Goal: Find specific page/section

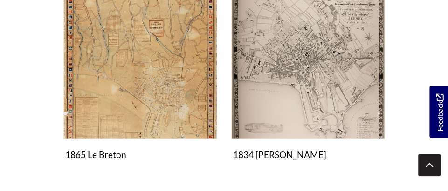
scroll to position [874, 0]
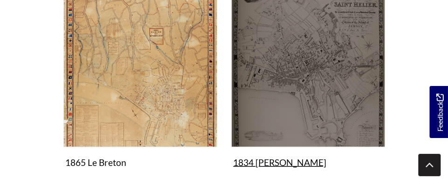
click at [303, 72] on img "Items in this Collection" at bounding box center [308, 71] width 154 height 154
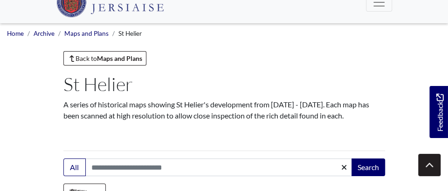
scroll to position [0, 0]
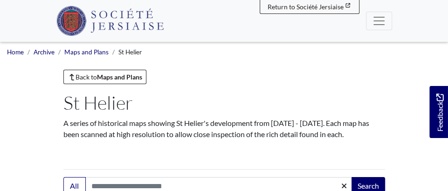
click at [124, 30] on img at bounding box center [110, 21] width 108 height 30
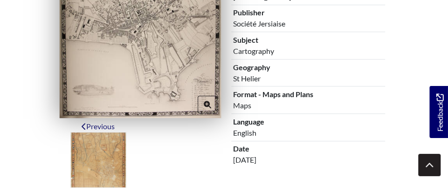
scroll to position [284, 0]
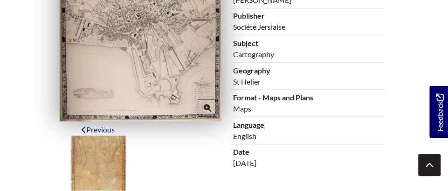
click at [149, 44] on img at bounding box center [140, 24] width 162 height 194
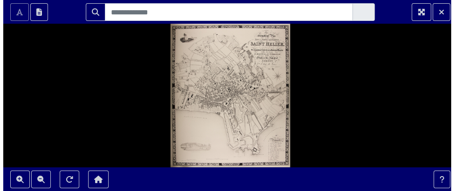
scroll to position [0, 0]
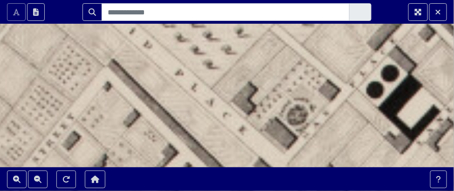
drag, startPoint x: 210, startPoint y: 101, endPoint x: 171, endPoint y: 54, distance: 60.2
click at [171, 54] on div at bounding box center [227, 95] width 454 height 191
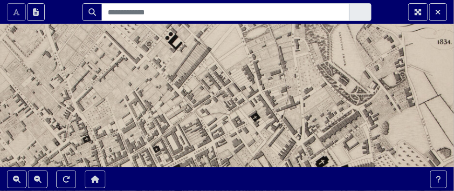
drag, startPoint x: 237, startPoint y: 96, endPoint x: 187, endPoint y: 71, distance: 55.2
click at [187, 71] on div at bounding box center [227, 95] width 454 height 191
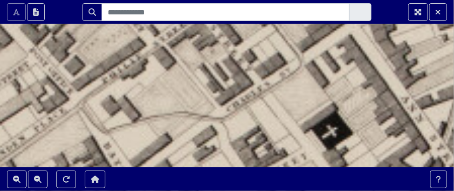
drag, startPoint x: 258, startPoint y: 133, endPoint x: 243, endPoint y: 128, distance: 15.9
click at [243, 128] on div at bounding box center [227, 95] width 454 height 191
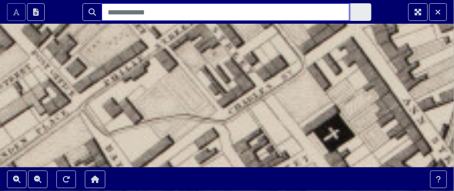
click at [166, 3] on input "Search" at bounding box center [225, 12] width 247 height 18
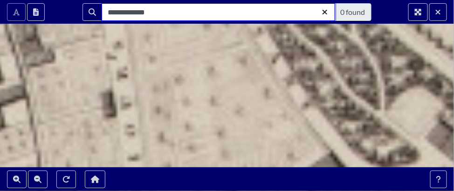
click at [110, 13] on input "**********" at bounding box center [218, 12] width 233 height 18
type input "**********"
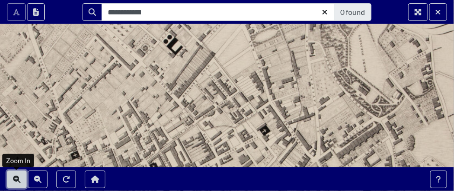
click at [16, 178] on icon "Zoom In" at bounding box center [16, 179] width 7 height 7
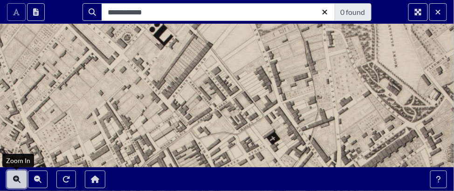
click at [16, 178] on icon "Zoom In" at bounding box center [16, 179] width 7 height 7
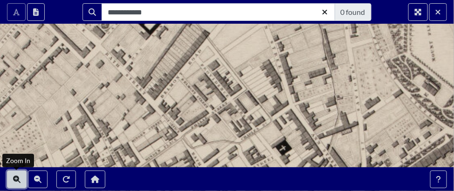
click at [16, 178] on icon "Zoom In" at bounding box center [16, 179] width 7 height 7
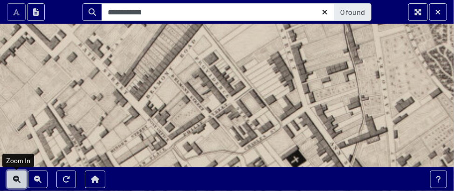
click at [16, 178] on icon "Zoom In" at bounding box center [16, 179] width 7 height 7
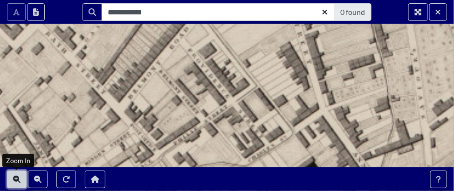
click at [16, 178] on icon "Zoom In" at bounding box center [16, 179] width 7 height 7
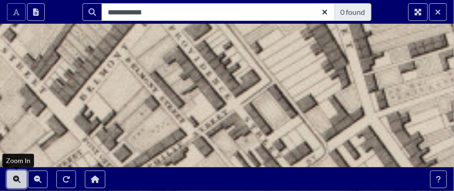
click at [16, 178] on icon "Zoom In" at bounding box center [16, 179] width 7 height 7
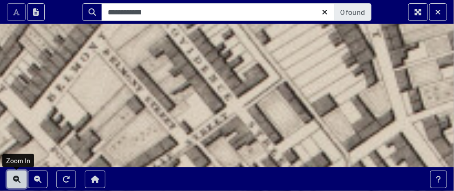
click at [16, 178] on icon "Zoom In" at bounding box center [16, 179] width 7 height 7
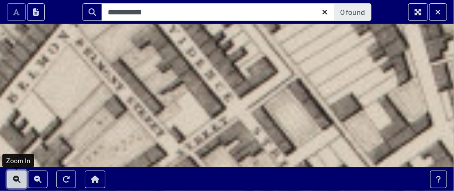
click at [16, 178] on icon "Zoom In" at bounding box center [16, 179] width 7 height 7
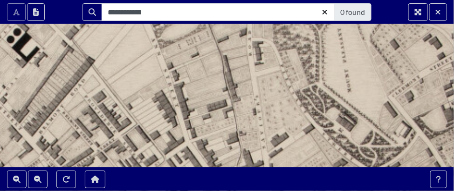
drag, startPoint x: 233, startPoint y: 103, endPoint x: 201, endPoint y: 50, distance: 62.5
click at [201, 50] on div at bounding box center [227, 95] width 454 height 191
drag, startPoint x: 266, startPoint y: 121, endPoint x: 232, endPoint y: 27, distance: 99.5
click at [232, 27] on div at bounding box center [227, 95] width 454 height 191
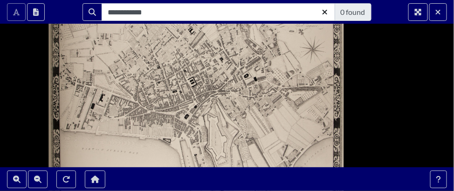
drag, startPoint x: 219, startPoint y: 87, endPoint x: 241, endPoint y: -14, distance: 103.8
click at [241, 0] on html "**********" at bounding box center [227, 95] width 454 height 191
drag, startPoint x: 239, startPoint y: 121, endPoint x: 245, endPoint y: 69, distance: 52.0
click at [245, 69] on div at bounding box center [227, 95] width 454 height 191
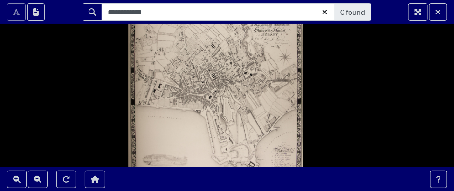
drag, startPoint x: 225, startPoint y: 122, endPoint x: 230, endPoint y: 75, distance: 47.2
click at [230, 75] on div at bounding box center [227, 95] width 454 height 191
